Goal: Register for event/course

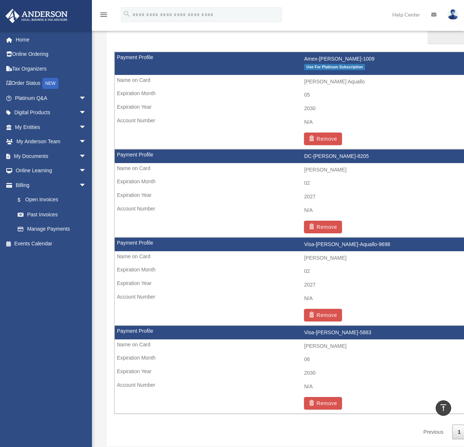
scroll to position [472, 0]
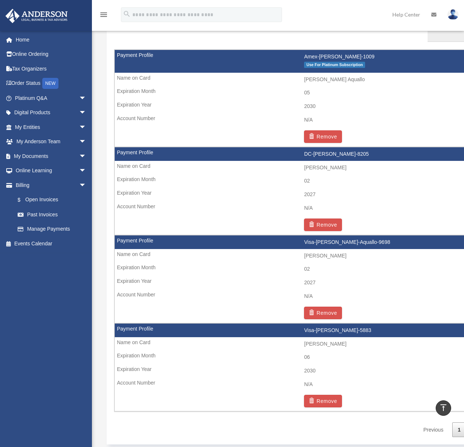
click at [317, 144] on td "Remove" at bounding box center [304, 137] width 379 height 20
click at [317, 140] on button "Remove" at bounding box center [323, 136] width 38 height 12
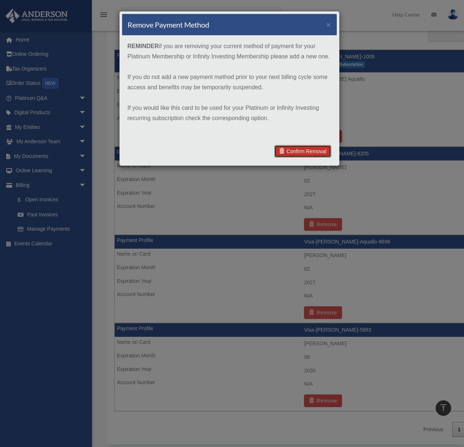
click at [293, 153] on link "Confirm Removal" at bounding box center [302, 151] width 57 height 12
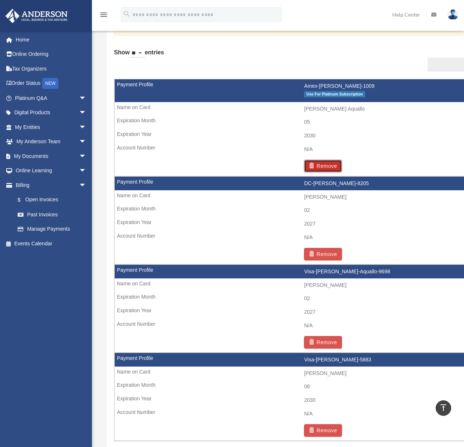
click at [324, 168] on button "Remove" at bounding box center [323, 166] width 38 height 12
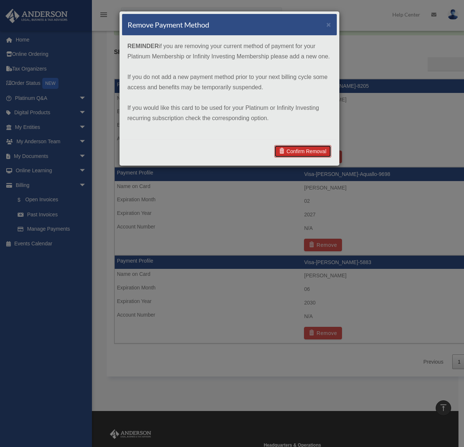
click at [317, 152] on link "Confirm Removal" at bounding box center [302, 151] width 57 height 12
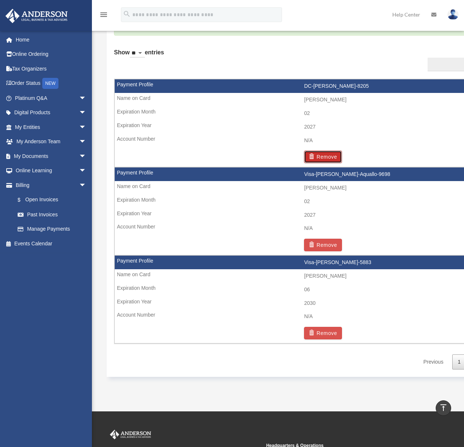
click at [322, 161] on button "Remove" at bounding box center [323, 157] width 38 height 12
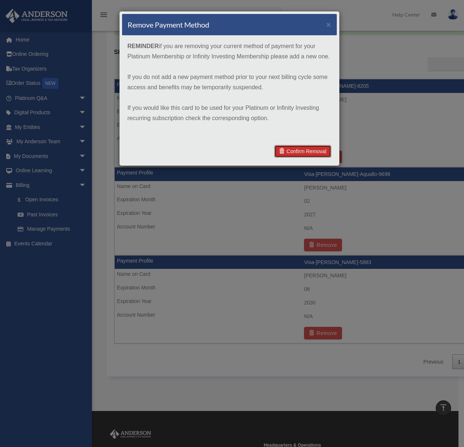
click at [313, 151] on link "Confirm Removal" at bounding box center [302, 151] width 57 height 12
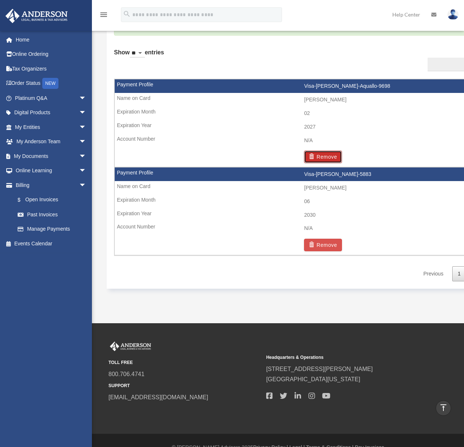
click at [327, 155] on button "Remove" at bounding box center [323, 157] width 38 height 12
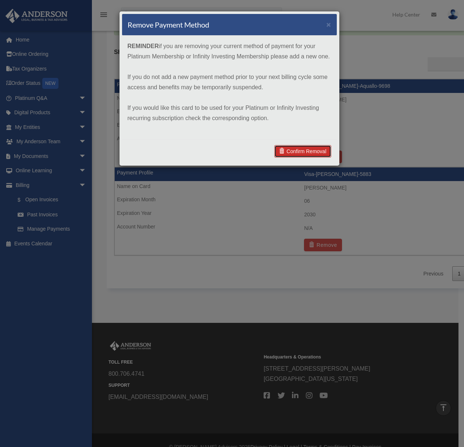
click at [320, 154] on link "Confirm Removal" at bounding box center [302, 151] width 57 height 12
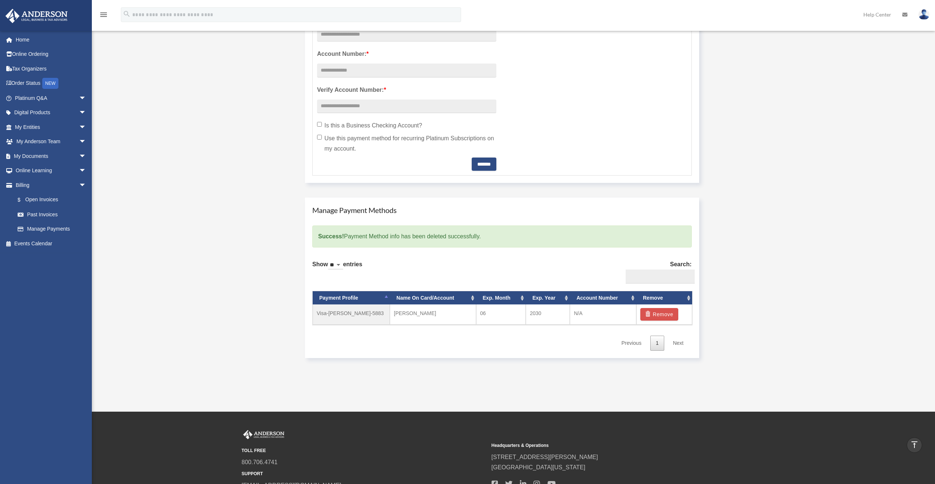
scroll to position [279, 0]
click at [391, 281] on div "Show ** ** ** *** entries Search: Payment Profile Name On Card/Account Exp. Mon…" at bounding box center [502, 303] width 380 height 96
click at [343, 314] on td "Visa-[PERSON_NAME]-5883" at bounding box center [351, 314] width 77 height 20
click at [33, 230] on link "Manage Payments" at bounding box center [53, 229] width 87 height 15
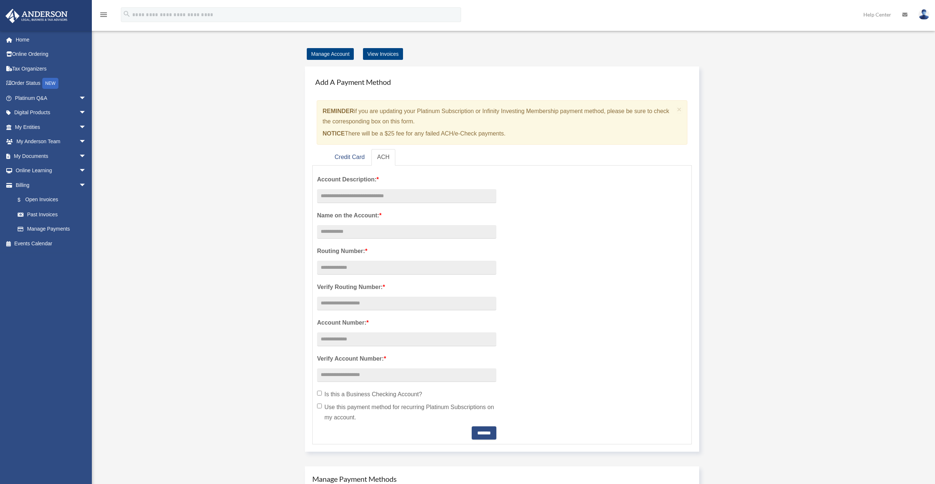
scroll to position [10, 0]
click at [357, 158] on link "Credit Card" at bounding box center [350, 158] width 42 height 17
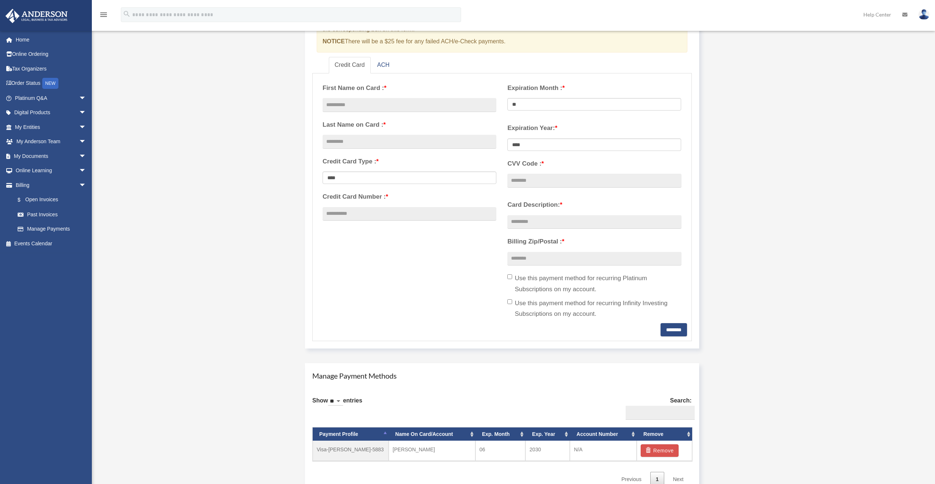
scroll to position [161, 0]
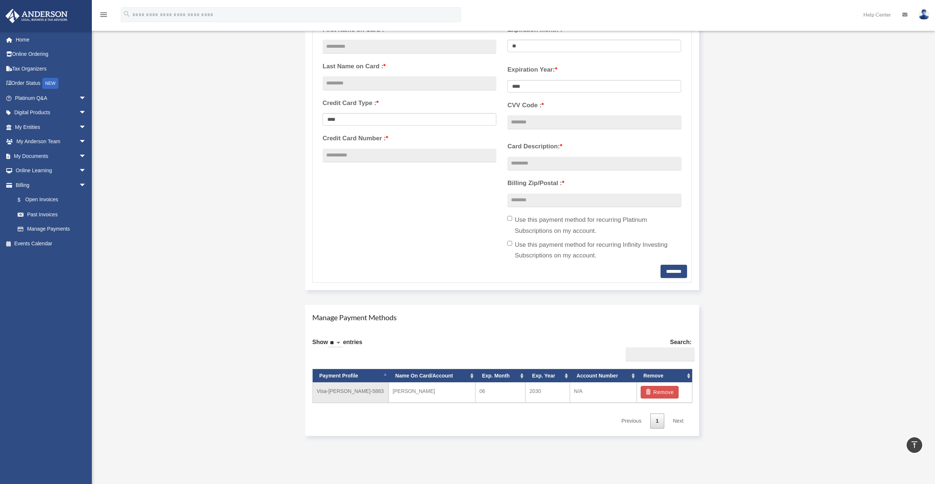
click at [359, 393] on td "Visa-[PERSON_NAME]-5883" at bounding box center [351, 392] width 76 height 20
click at [357, 392] on td "Visa-[PERSON_NAME]-5883" at bounding box center [351, 392] width 76 height 20
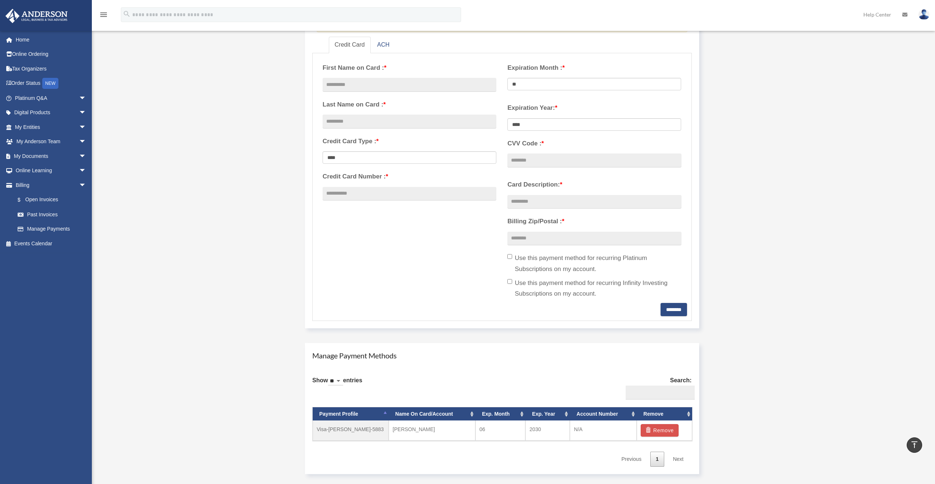
scroll to position [0, 0]
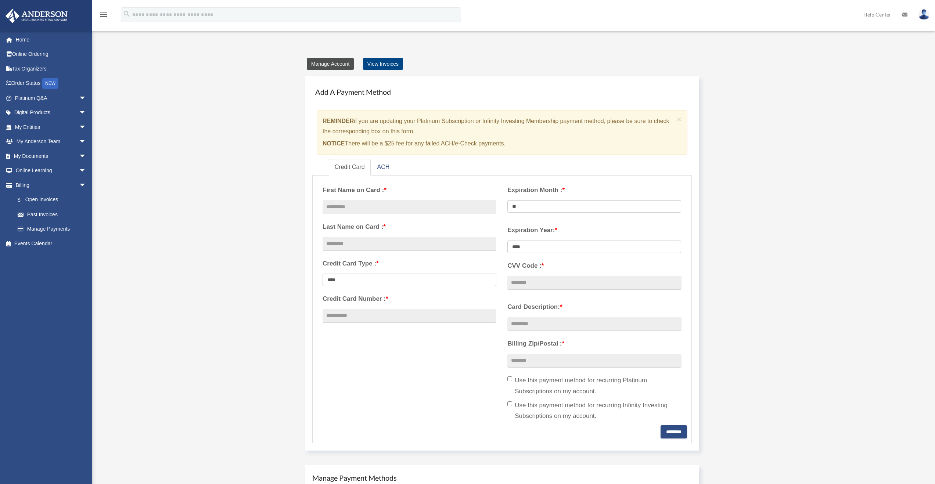
click at [337, 67] on link "Manage Account" at bounding box center [330, 64] width 47 height 12
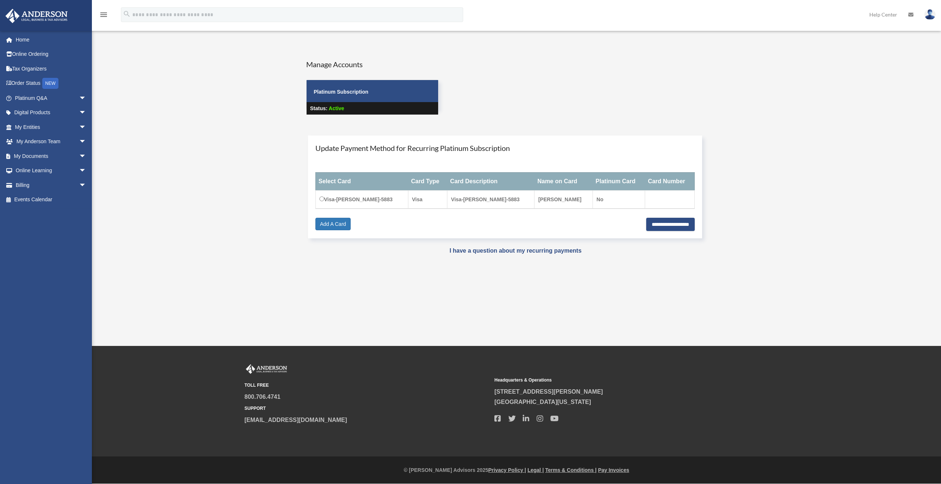
click at [592, 197] on td "No" at bounding box center [618, 199] width 52 height 18
drag, startPoint x: 594, startPoint y: 198, endPoint x: 585, endPoint y: 199, distance: 9.2
click at [592, 199] on td "No" at bounding box center [618, 199] width 52 height 18
click at [594, 199] on td "No" at bounding box center [618, 199] width 52 height 18
drag, startPoint x: 597, startPoint y: 198, endPoint x: 594, endPoint y: 200, distance: 4.0
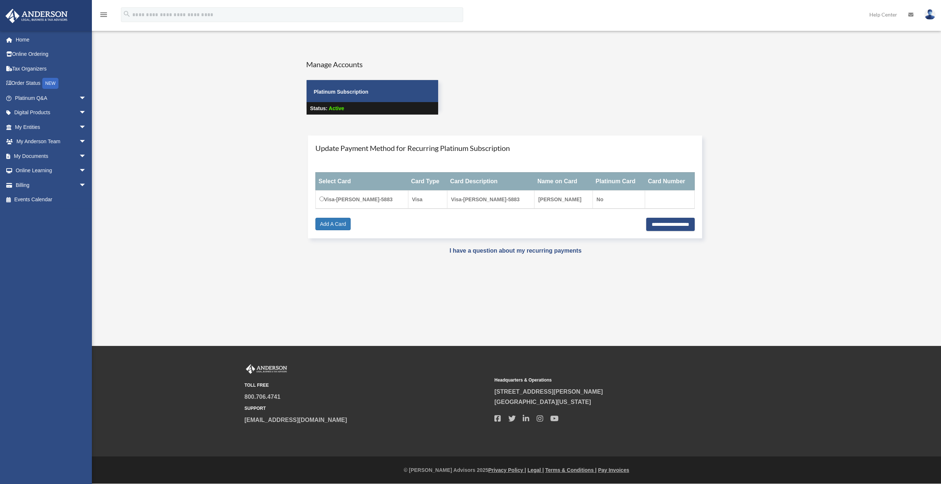
click at [596, 198] on td "No" at bounding box center [618, 199] width 52 height 18
drag, startPoint x: 595, startPoint y: 200, endPoint x: 585, endPoint y: 201, distance: 9.9
click at [592, 201] on td "No" at bounding box center [618, 199] width 52 height 18
click at [609, 201] on td "No" at bounding box center [618, 199] width 52 height 18
click at [511, 256] on div "Do you really want to log out? Yes No Manage Accounts Platinum Subscription Sta…" at bounding box center [515, 162] width 560 height 207
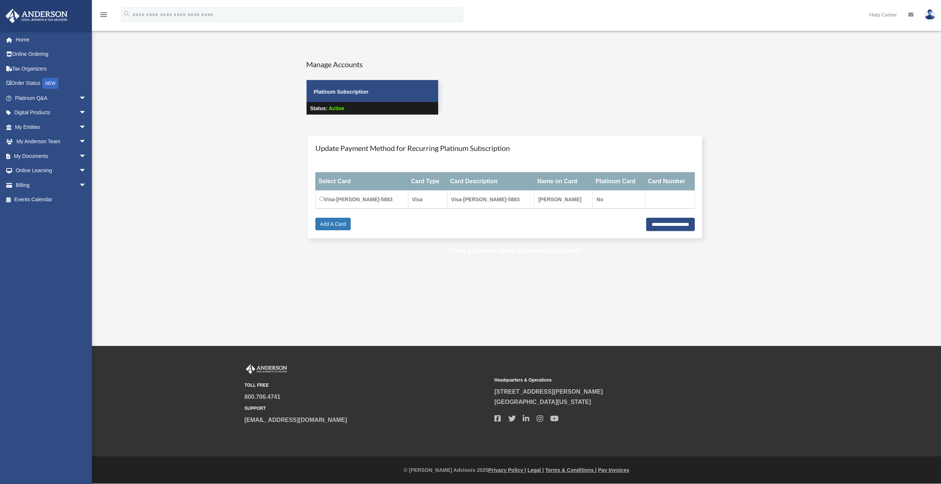
click at [512, 254] on link "I have a question about my recurring payments" at bounding box center [515, 251] width 132 height 6
click at [586, 227] on div "**********" at bounding box center [505, 224] width 380 height 12
click at [353, 199] on td "Visa-[PERSON_NAME]-5883" at bounding box center [361, 199] width 93 height 18
click at [646, 226] on input "**********" at bounding box center [670, 224] width 49 height 13
type input "**********"
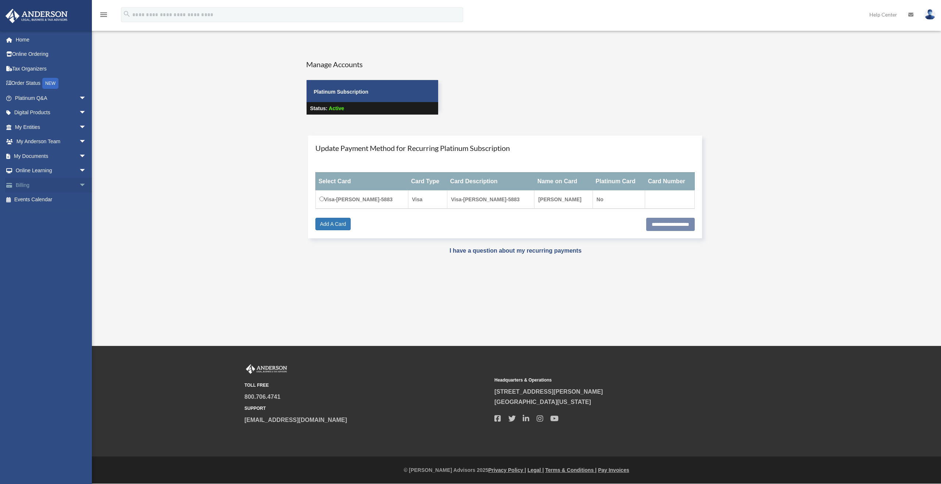
click at [18, 187] on link "Billing arrow_drop_down" at bounding box center [51, 185] width 92 height 15
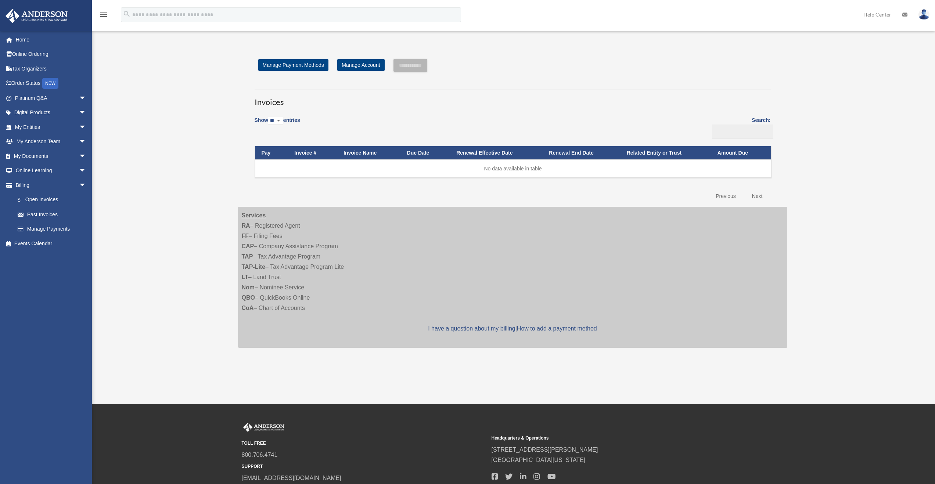
click at [309, 73] on div "**********" at bounding box center [512, 131] width 527 height 145
click at [309, 68] on link "Manage Payment Methods" at bounding box center [293, 65] width 70 height 12
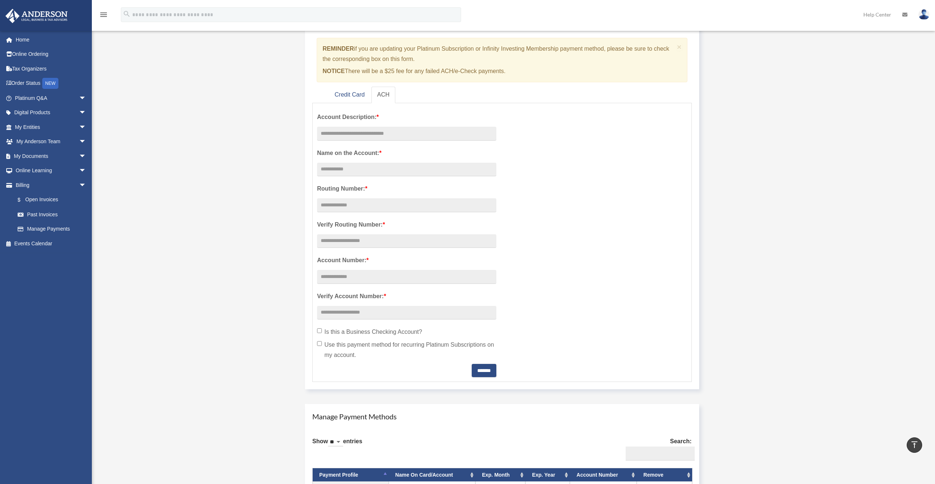
scroll to position [70, 0]
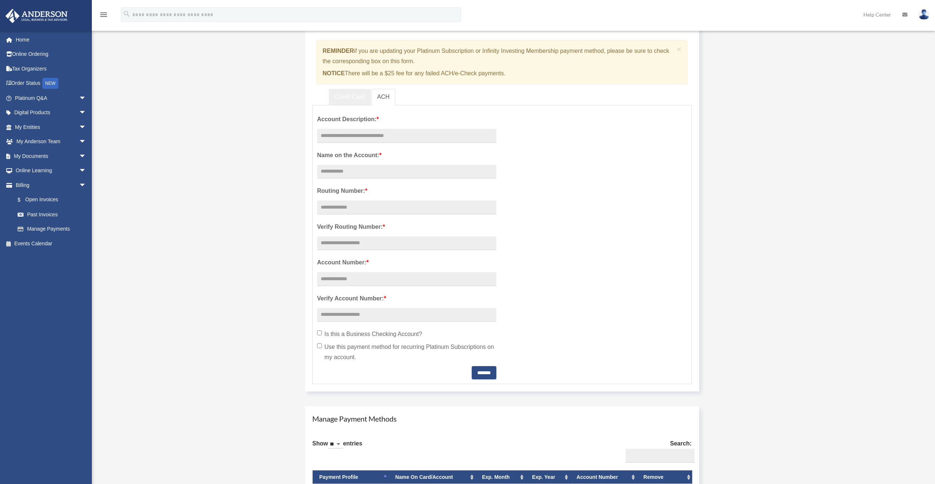
click at [345, 100] on link "Credit Card" at bounding box center [350, 97] width 42 height 17
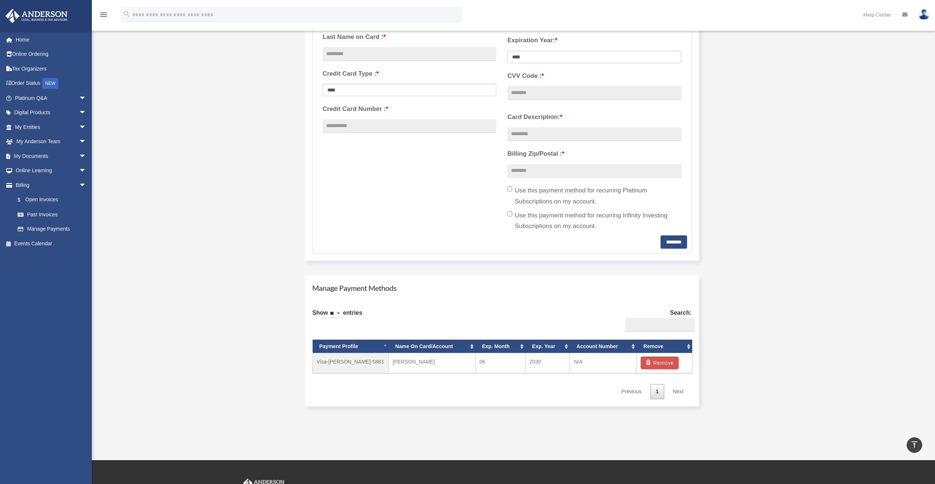
scroll to position [0, 0]
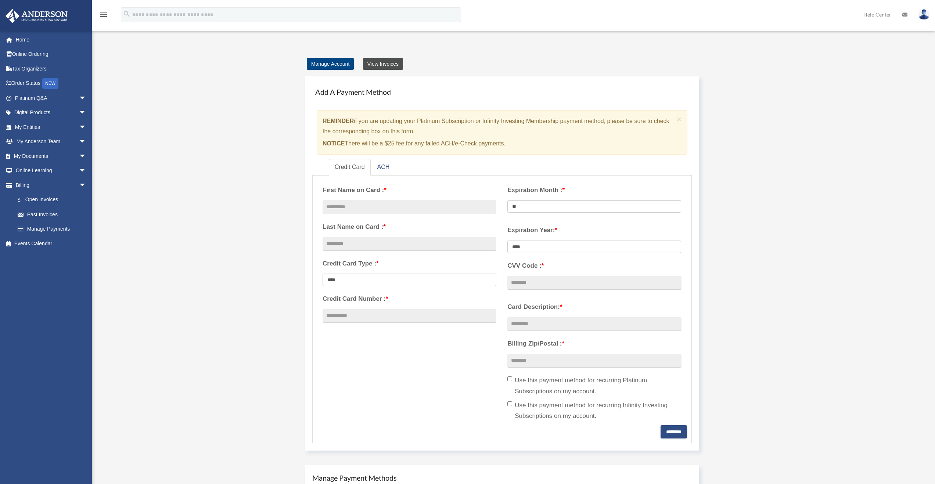
click at [387, 67] on link "View Invoices" at bounding box center [383, 64] width 40 height 12
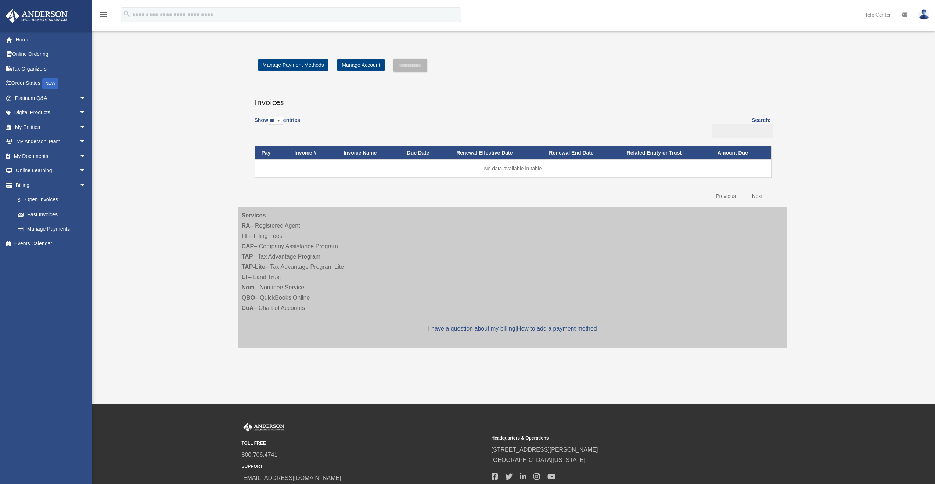
click at [532, 171] on td "No data available in table" at bounding box center [513, 168] width 516 height 18
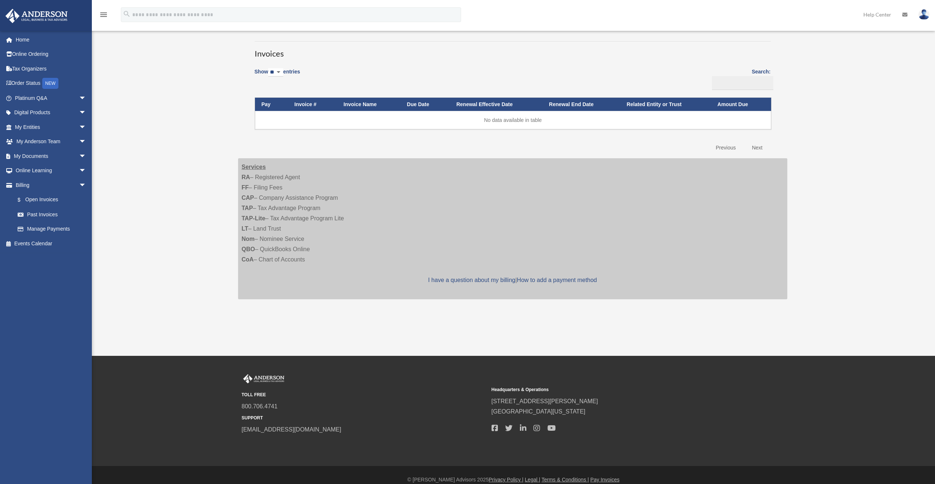
scroll to position [58, 0]
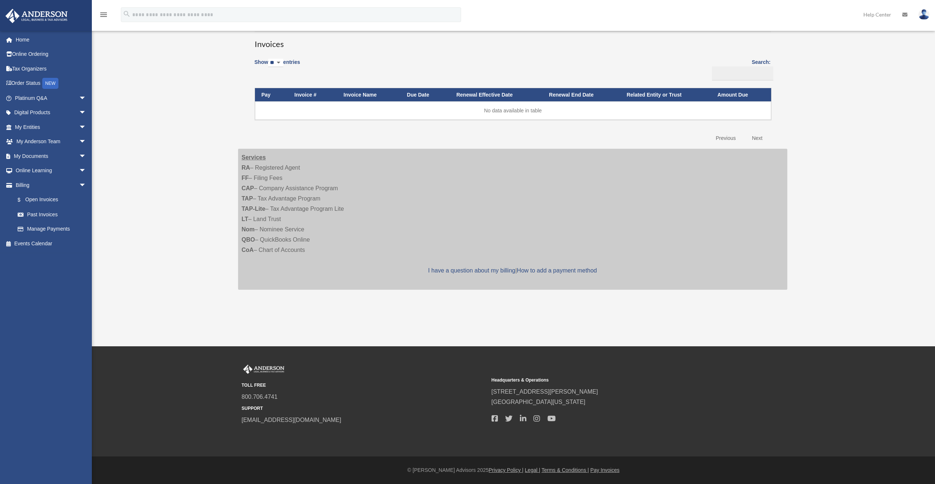
click at [763, 141] on link "Next" at bounding box center [758, 138] width 22 height 15
click at [759, 139] on link "Next" at bounding box center [758, 138] width 22 height 15
drag, startPoint x: 742, startPoint y: 138, endPoint x: 732, endPoint y: 139, distance: 9.6
click at [741, 138] on div "Previous Next" at bounding box center [739, 137] width 63 height 17
click at [727, 138] on link "Previous" at bounding box center [725, 138] width 31 height 15
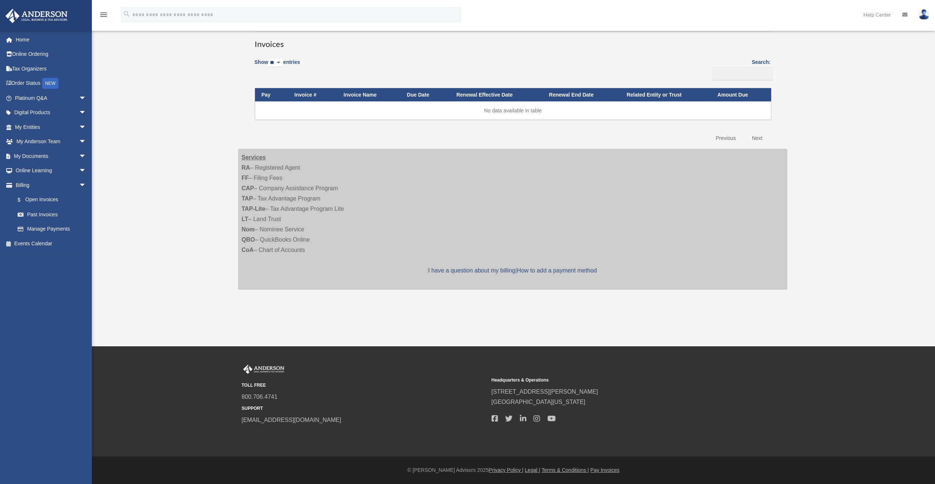
click at [283, 65] on select "** ** ** ***" at bounding box center [275, 63] width 15 height 8
click at [269, 59] on select "** ** ** ***" at bounding box center [275, 63] width 15 height 8
click at [283, 63] on select "** ** ** ***" at bounding box center [275, 63] width 15 height 8
select select "**"
click at [269, 59] on select "** ** ** ***" at bounding box center [275, 63] width 15 height 8
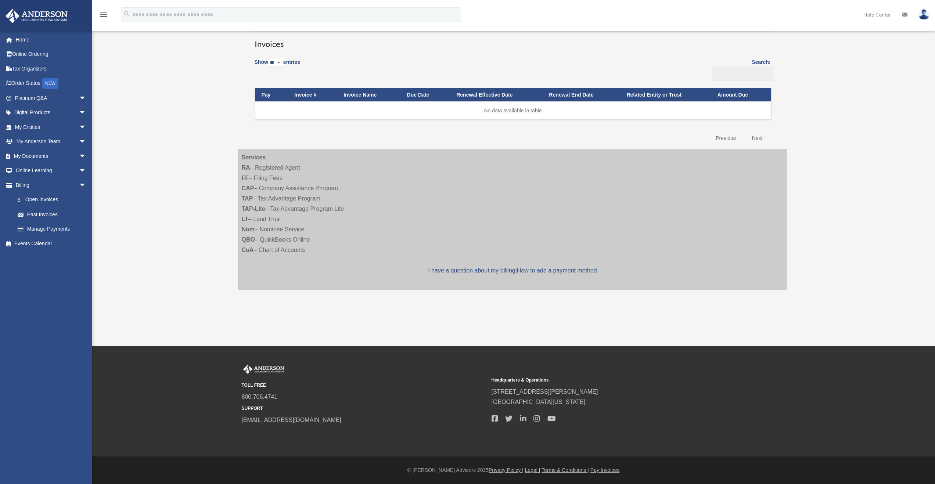
click at [323, 59] on div "Show ** ** ** *** entries Search: Pay Invoice # Invoice Name Due Date Renewal E…" at bounding box center [513, 100] width 516 height 92
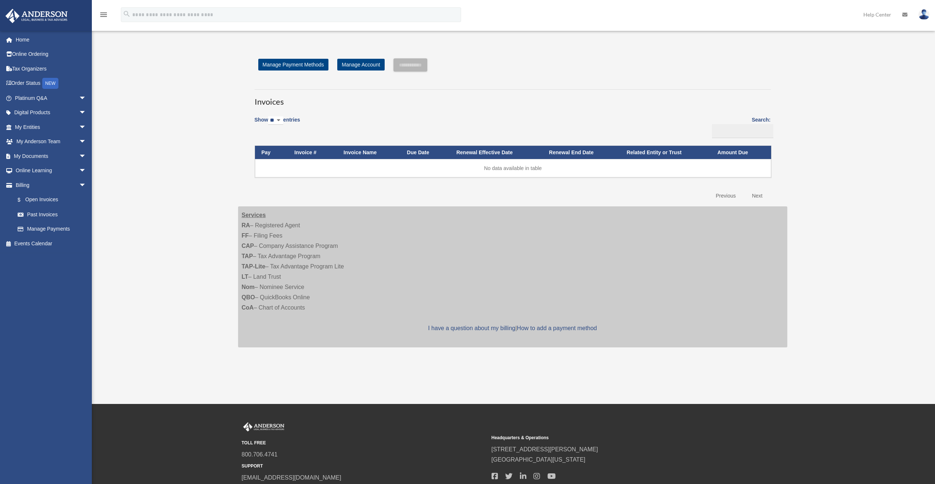
scroll to position [0, 0]
click at [47, 216] on link "Past Invoices" at bounding box center [53, 214] width 87 height 15
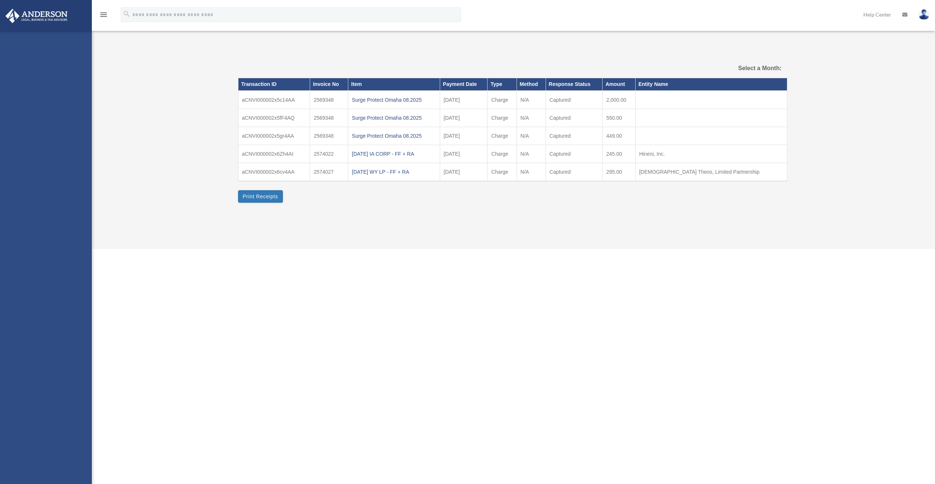
select select
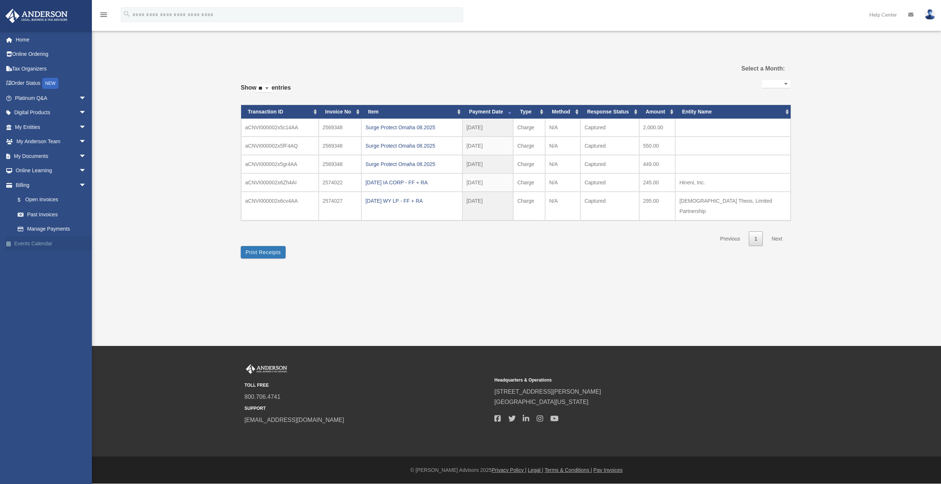
click at [22, 243] on link "Events Calendar" at bounding box center [51, 243] width 92 height 15
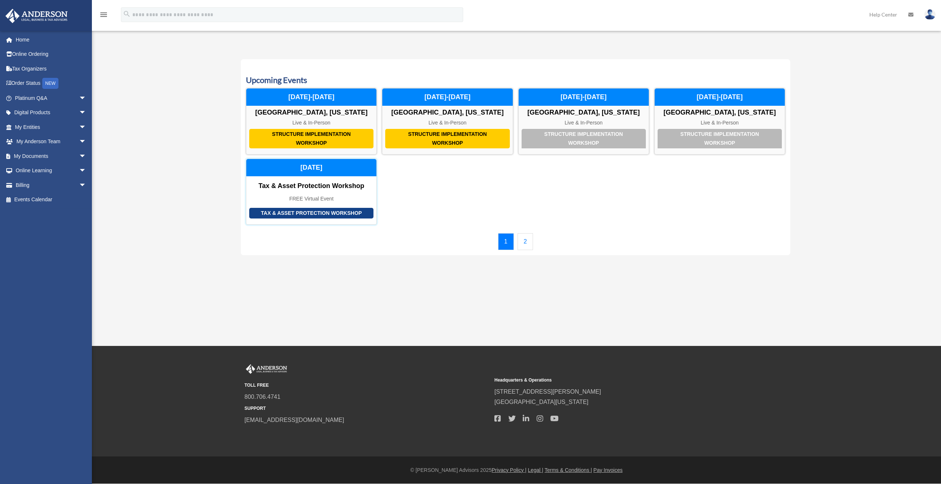
click at [308, 212] on div "Tax & Asset Protection Workshop" at bounding box center [311, 213] width 124 height 11
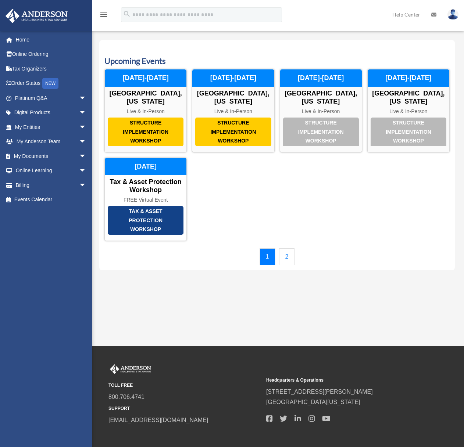
click at [345, 180] on div "Structure Implementation Workshop [GEOGRAPHIC_DATA], [US_STATE] Live & In-Perso…" at bounding box center [276, 155] width 345 height 172
click at [291, 248] on link "2" at bounding box center [287, 256] width 16 height 17
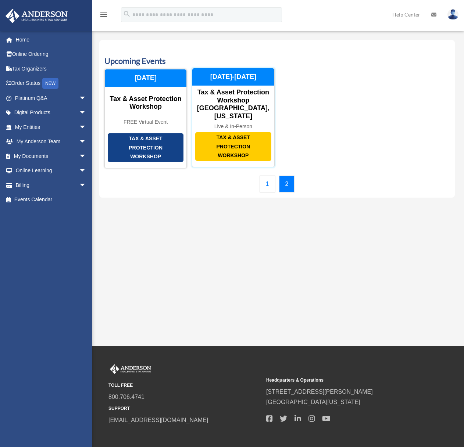
click at [231, 144] on div "Tax & Asset Protection Workshop" at bounding box center [233, 146] width 76 height 29
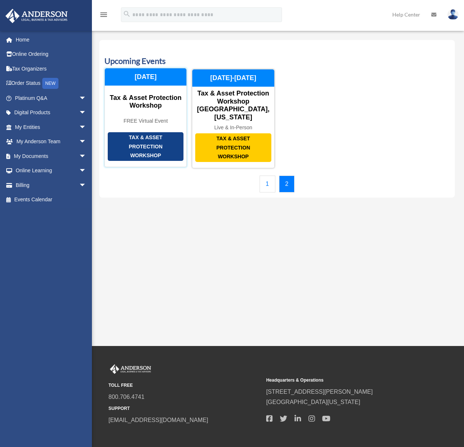
click at [144, 134] on div "Tax & Asset Protection Workshop" at bounding box center [146, 146] width 76 height 29
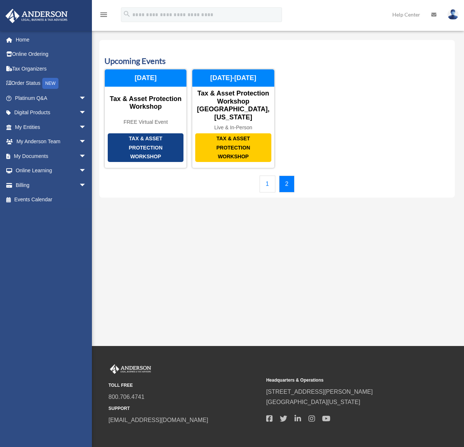
click at [326, 68] on div "Upcoming Events Structure Implementation Workshop Las Vegas, Nevada Live & In-P…" at bounding box center [276, 119] width 355 height 158
click at [267, 180] on link "1" at bounding box center [267, 184] width 16 height 17
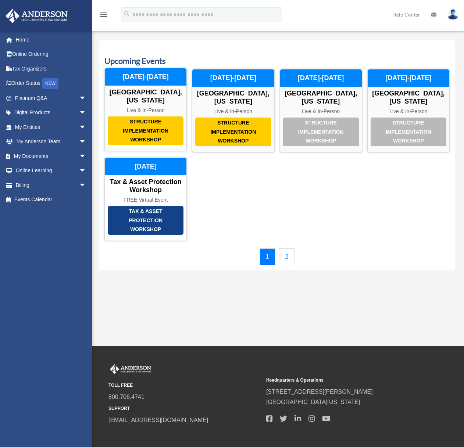
click at [161, 122] on div "Structure Implementation Workshop" at bounding box center [146, 130] width 76 height 29
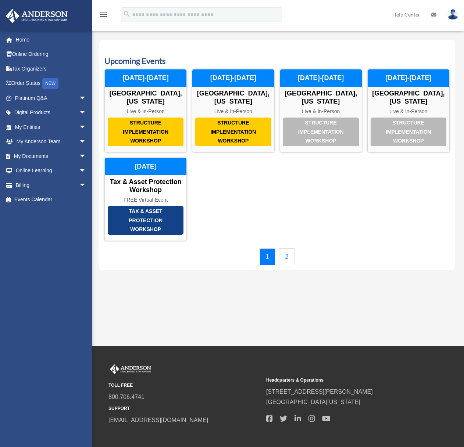
click at [342, 51] on div "Upcoming Events Structure Implementation Workshop Las Vegas, Nevada Live & In-P…" at bounding box center [276, 155] width 355 height 230
click at [36, 201] on link "Events Calendar" at bounding box center [51, 200] width 92 height 15
